Goal: Task Accomplishment & Management: Manage account settings

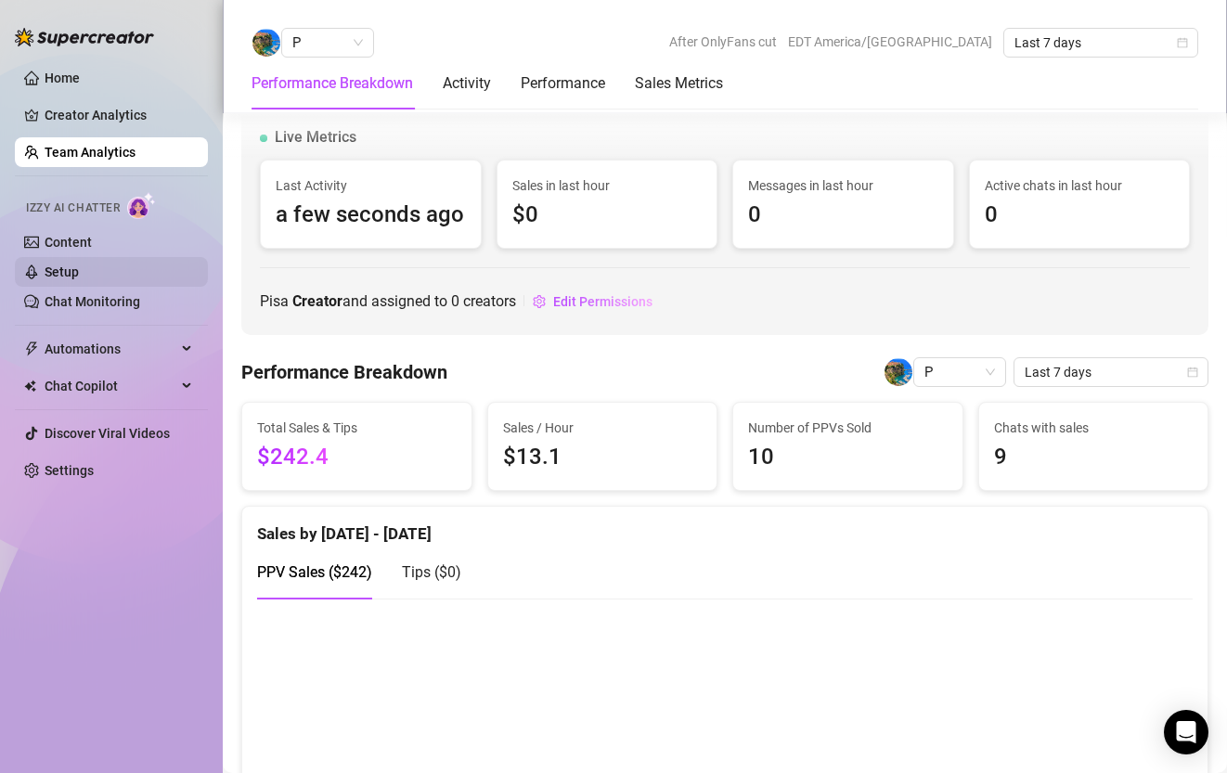
scroll to position [1456, 0]
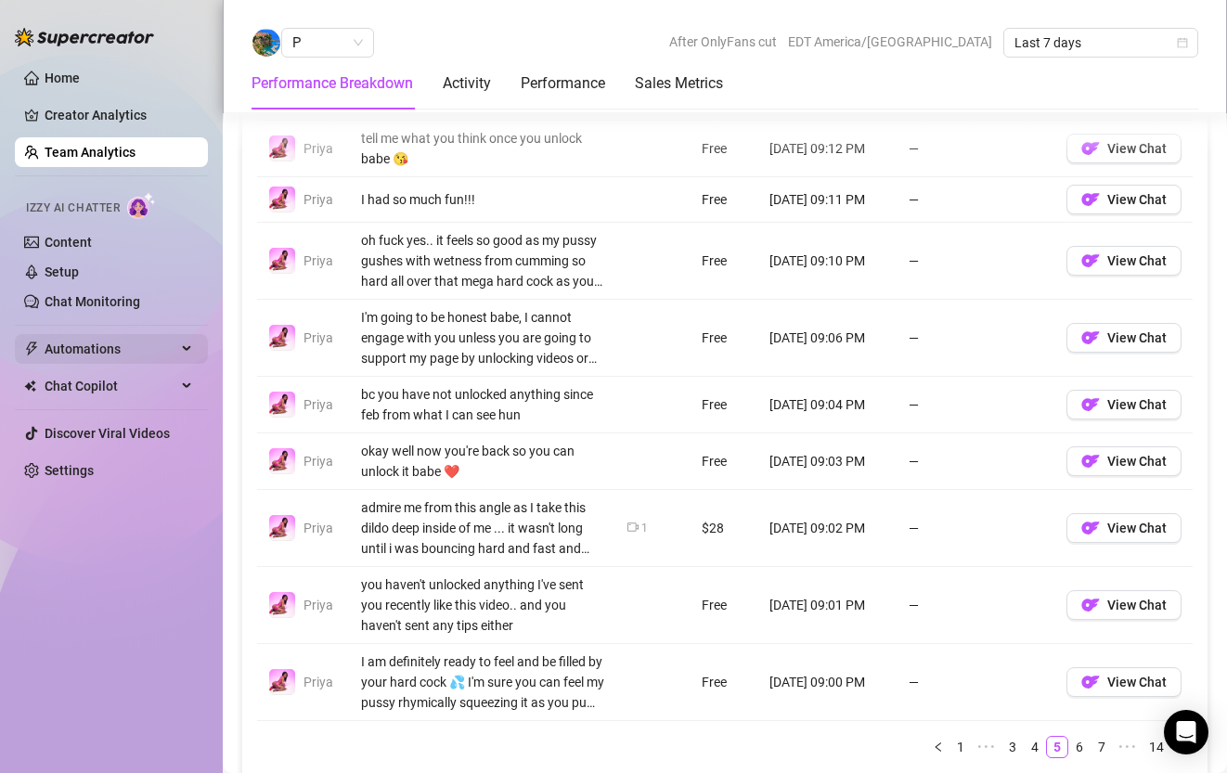
click at [100, 357] on span "Automations" at bounding box center [111, 349] width 132 height 30
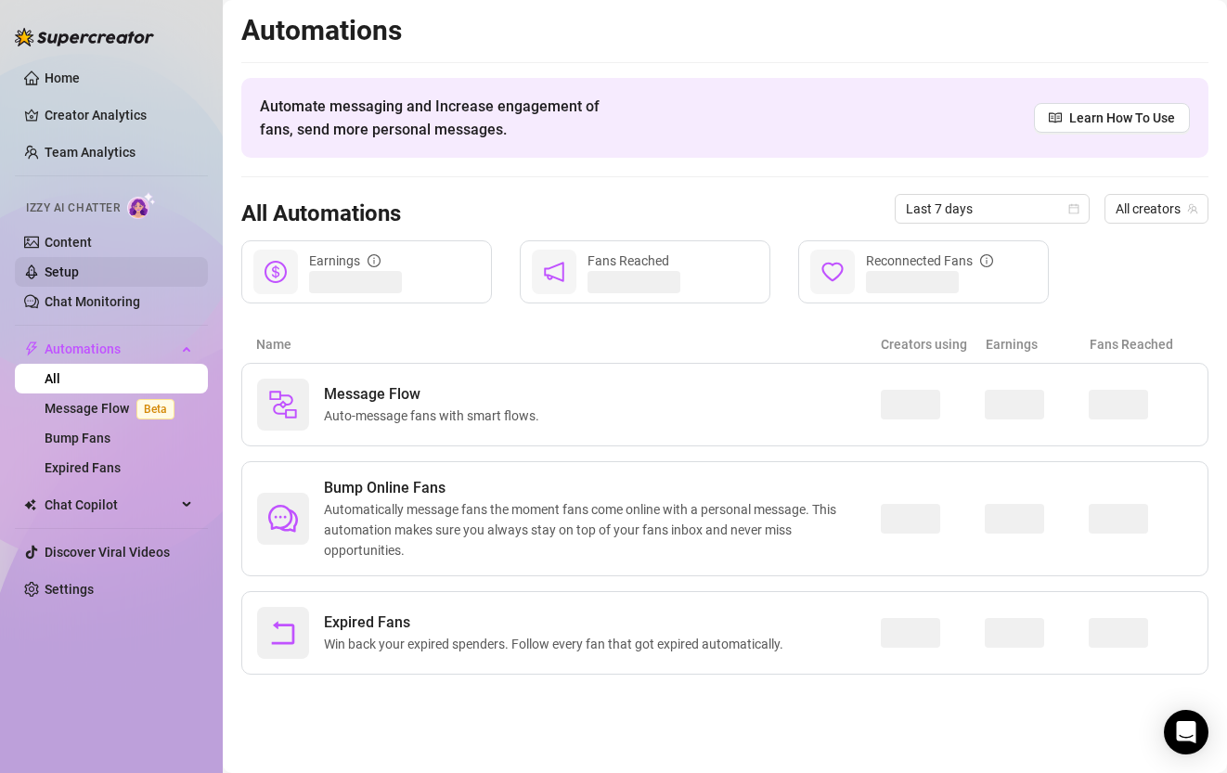
click at [79, 268] on link "Setup" at bounding box center [62, 272] width 34 height 15
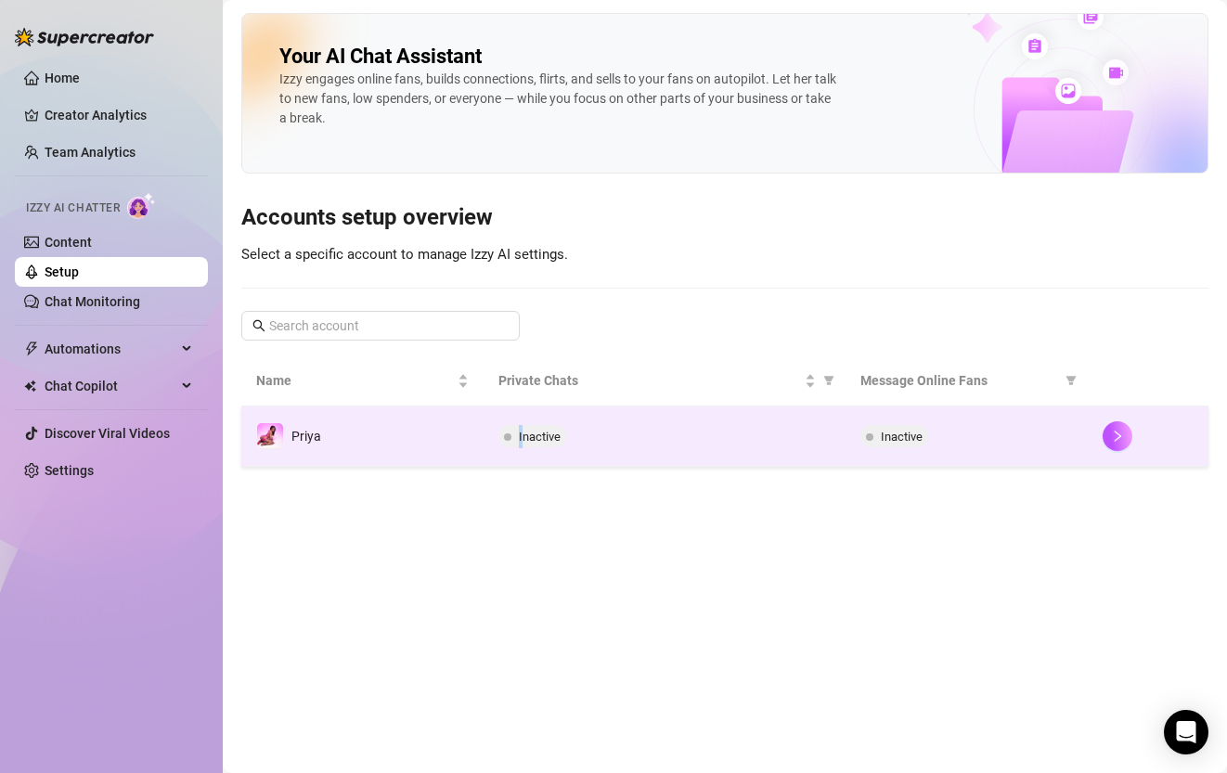
click at [520, 440] on span "Inactive" at bounding box center [540, 437] width 42 height 14
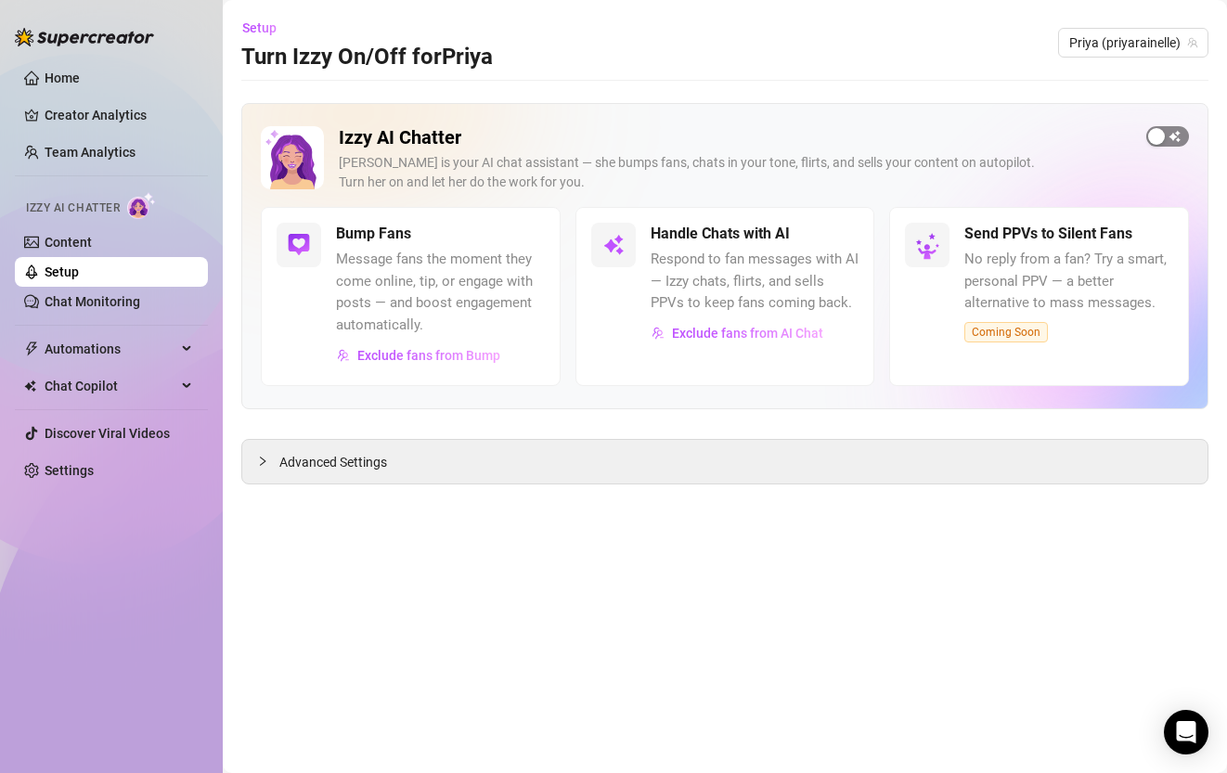
click at [1178, 140] on span "button" at bounding box center [1168, 136] width 43 height 20
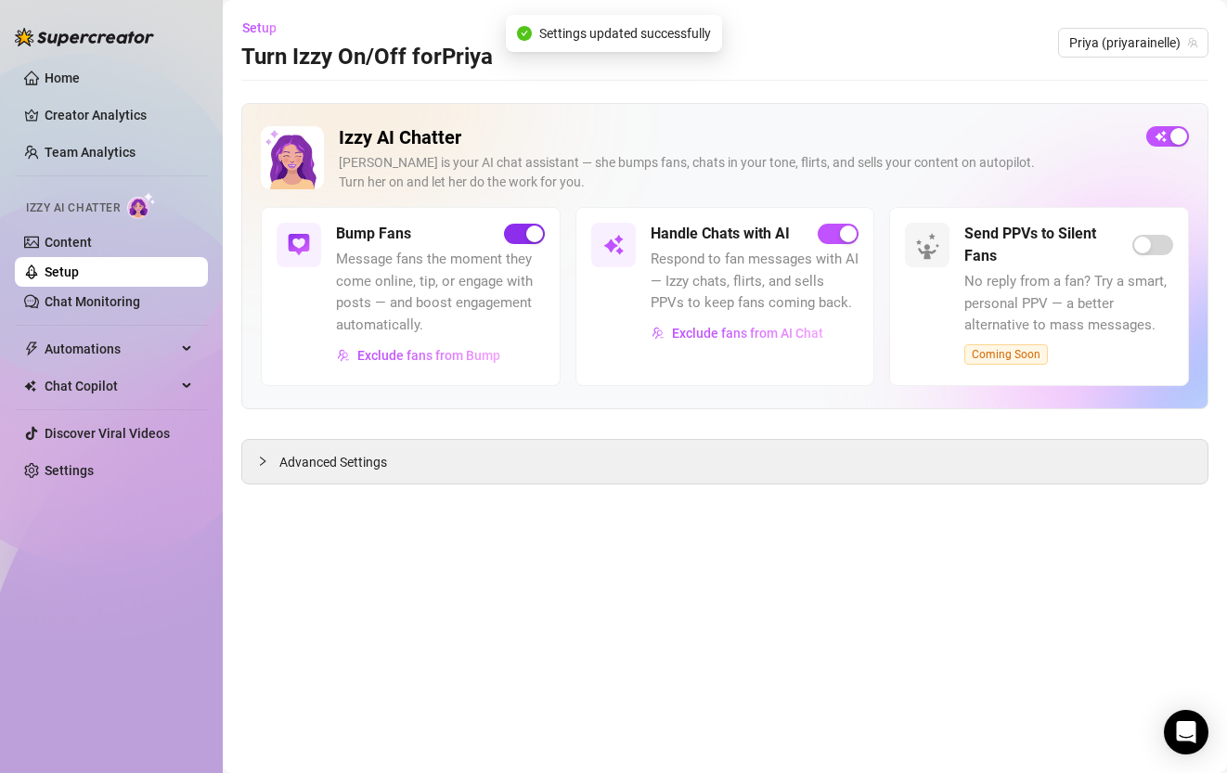
click at [527, 234] on div "button" at bounding box center [534, 234] width 17 height 17
click at [746, 339] on span "Exclude fans from AI Chat" at bounding box center [747, 333] width 151 height 15
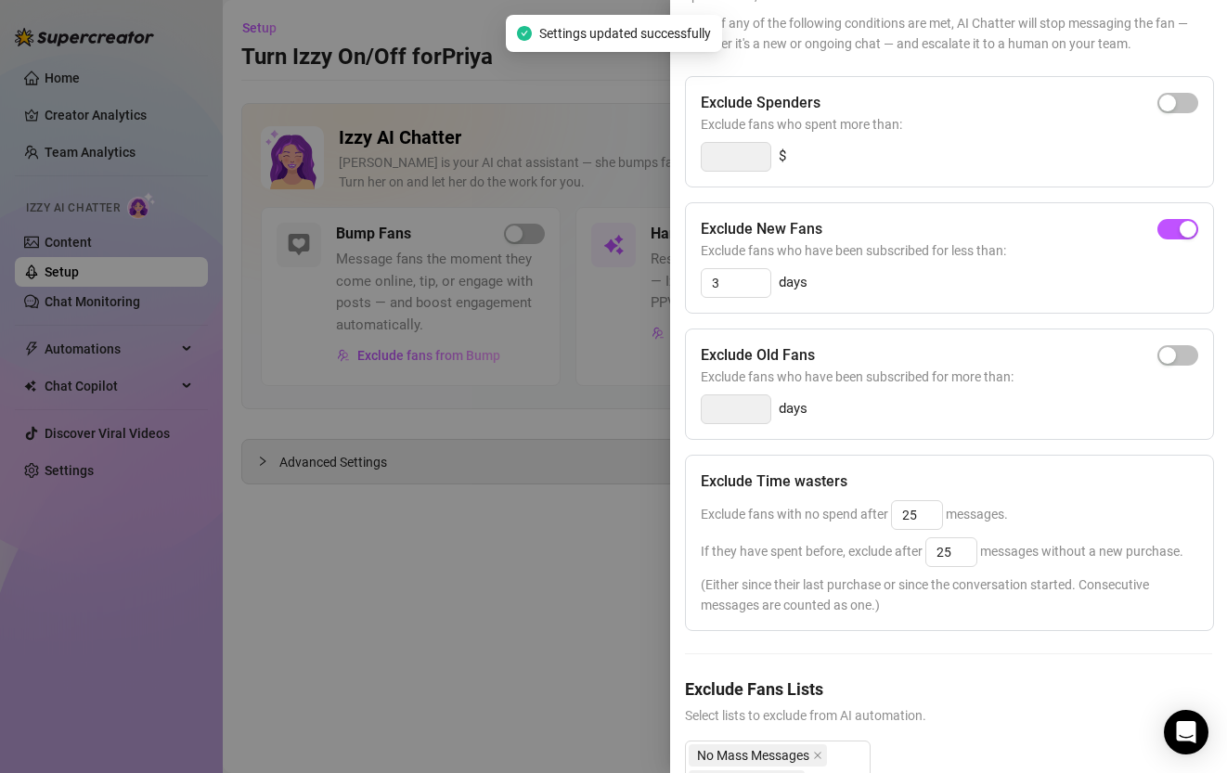
scroll to position [312, 0]
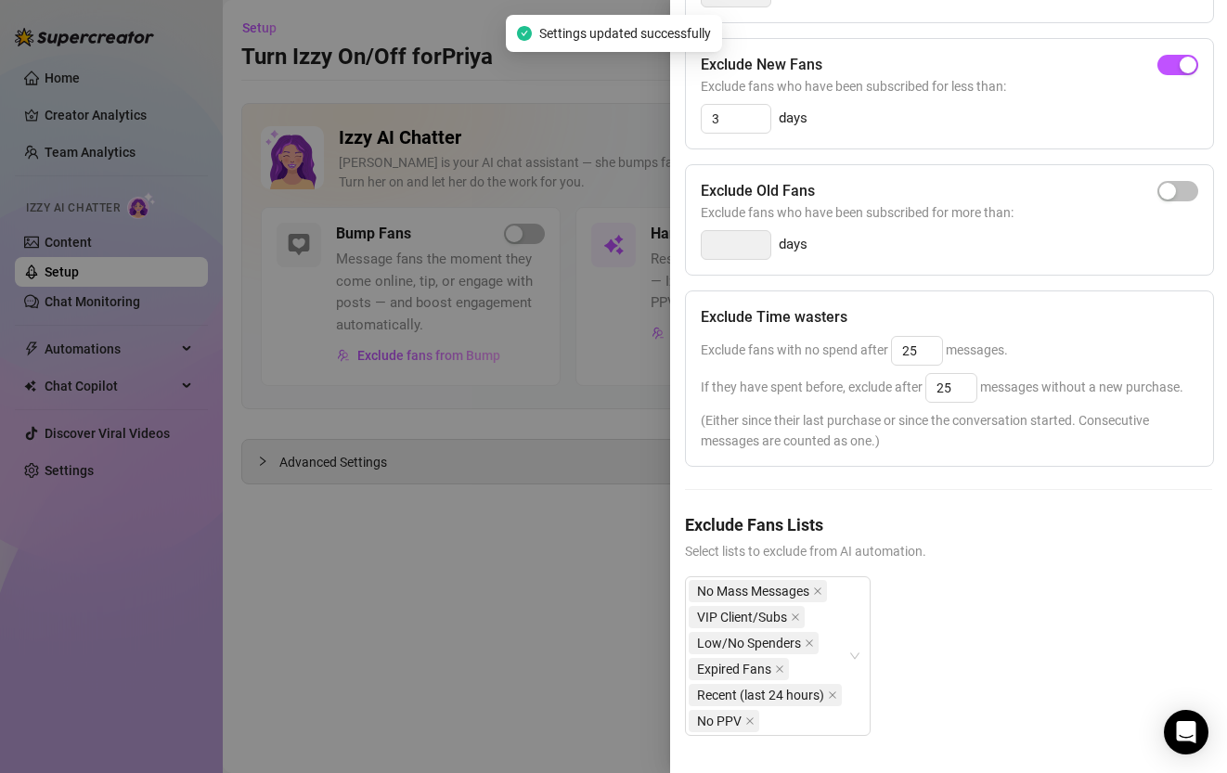
click at [1009, 566] on div "Exclude Fans Lists Select lists to exclude from AI automation. No Mass Messages…" at bounding box center [948, 639] width 527 height 253
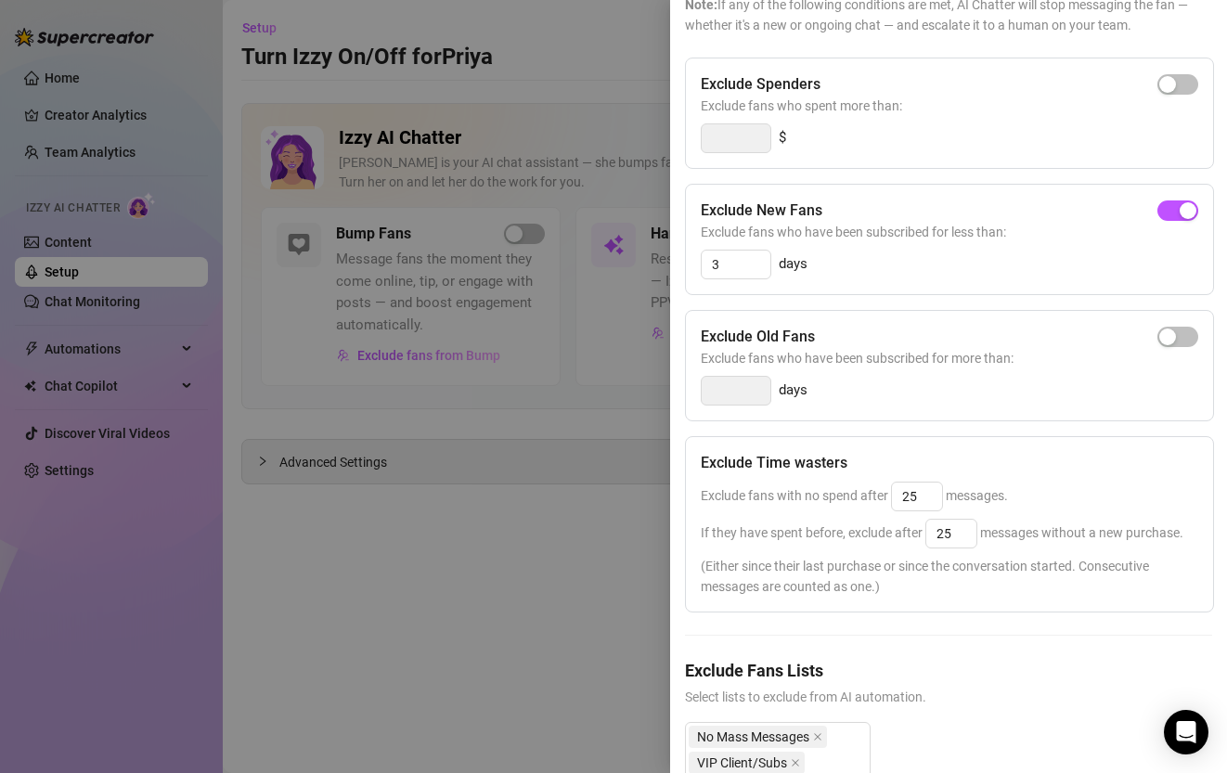
scroll to position [0, 0]
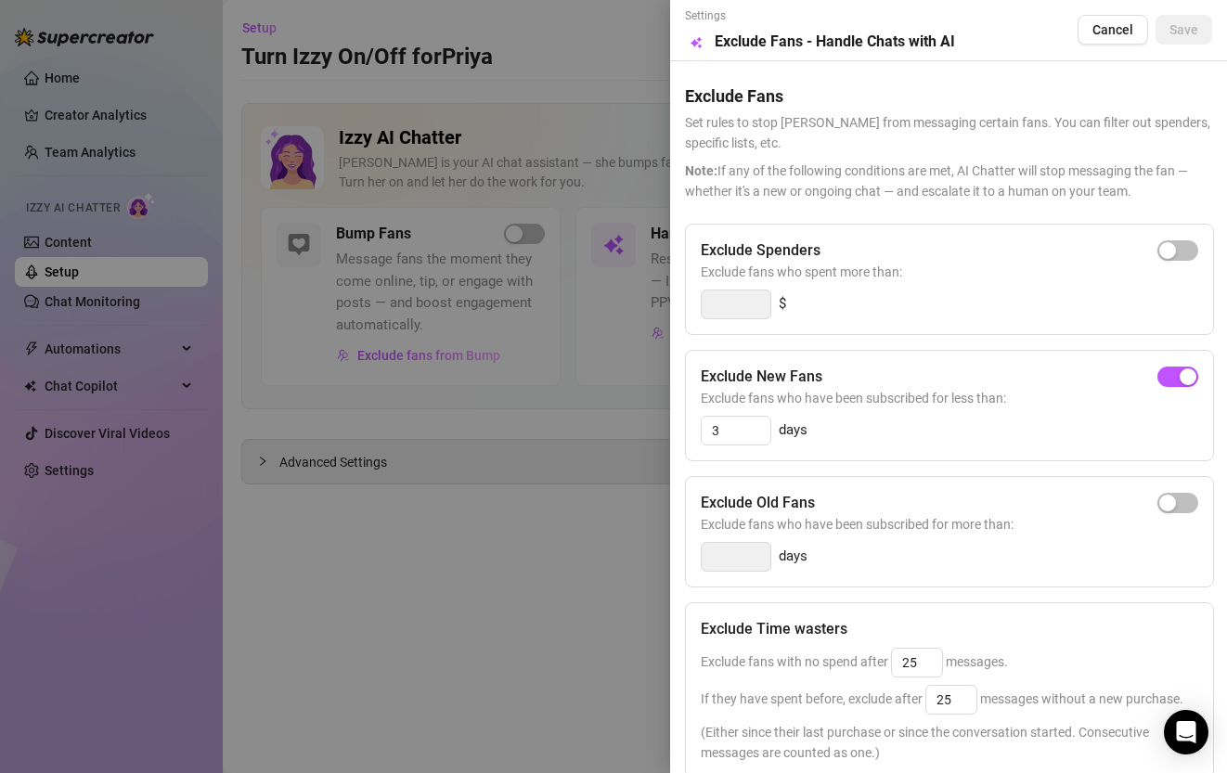
click at [564, 149] on div at bounding box center [613, 386] width 1227 height 773
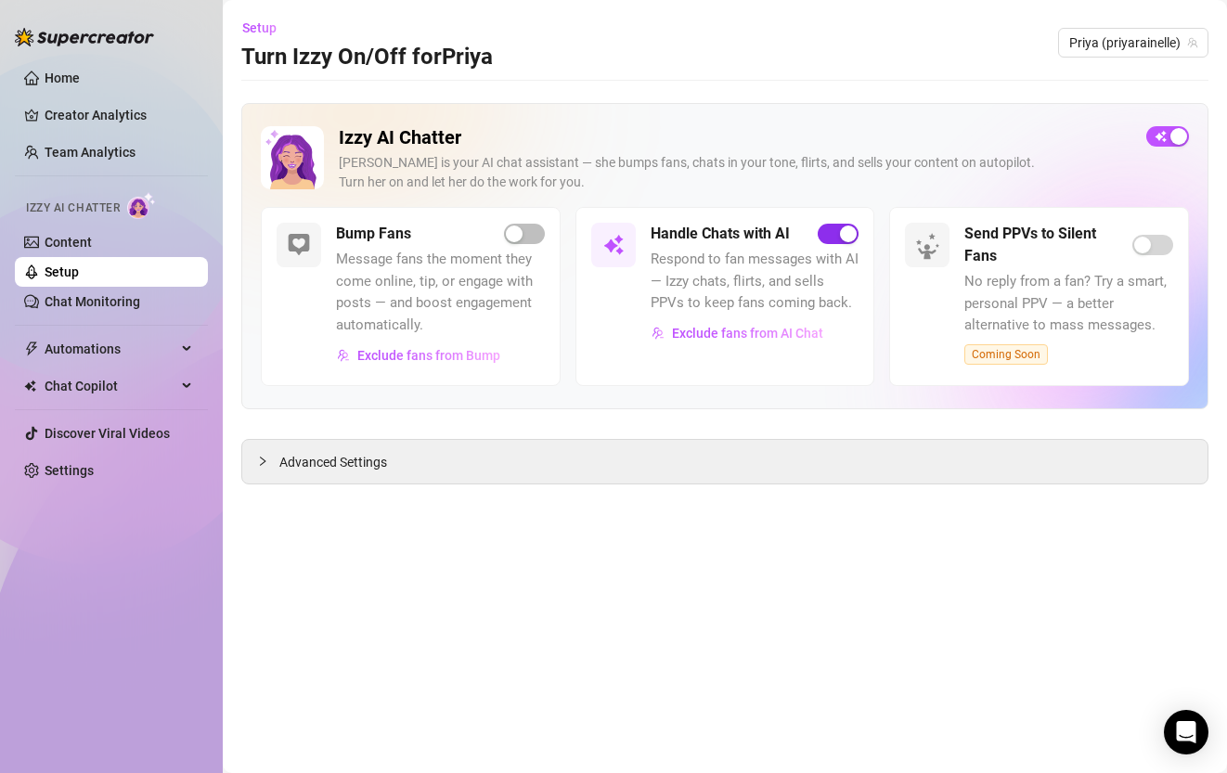
click at [847, 237] on div "button" at bounding box center [848, 234] width 17 height 17
